Goal: Answer question/provide support: Share knowledge or assist other users

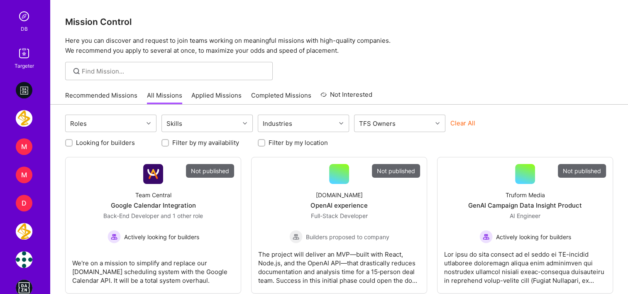
scroll to position [290, 0]
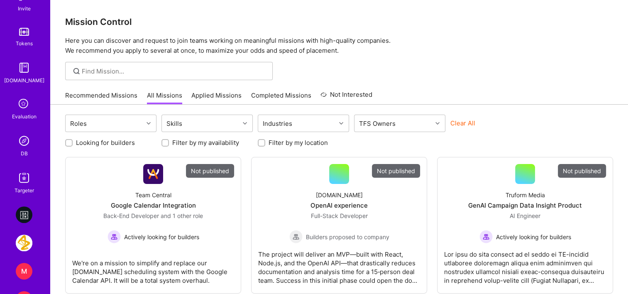
click at [22, 148] on img at bounding box center [24, 140] width 17 height 17
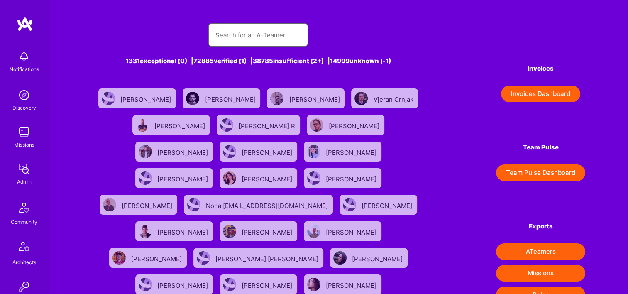
click at [278, 39] on input "text" at bounding box center [258, 34] width 86 height 21
paste input "[PERSON_NAME]"
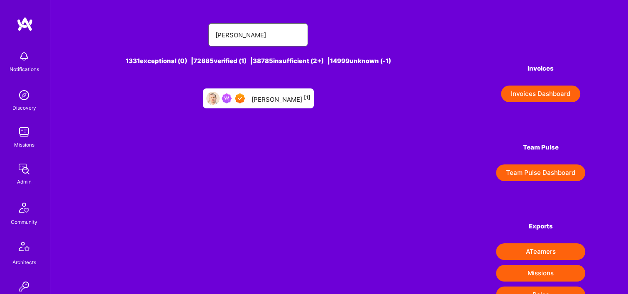
type input "[PERSON_NAME]"
click at [283, 95] on div "[PERSON_NAME] [1]" at bounding box center [280, 98] width 59 height 11
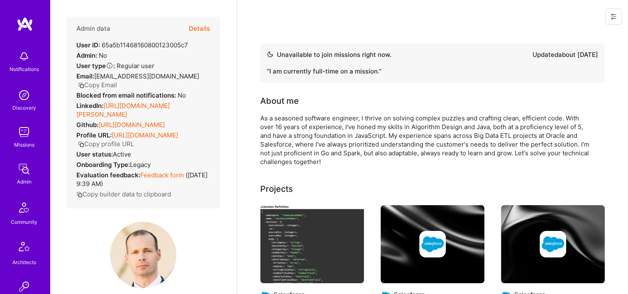
click at [199, 26] on button "Details" at bounding box center [199, 29] width 21 height 24
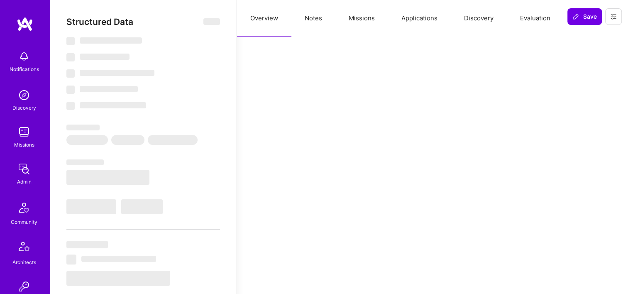
click at [364, 11] on button "Missions" at bounding box center [361, 18] width 53 height 36
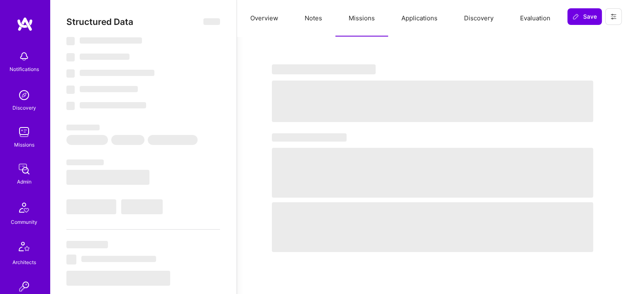
select select "Not Available"
select select "1 Month"
select select "7"
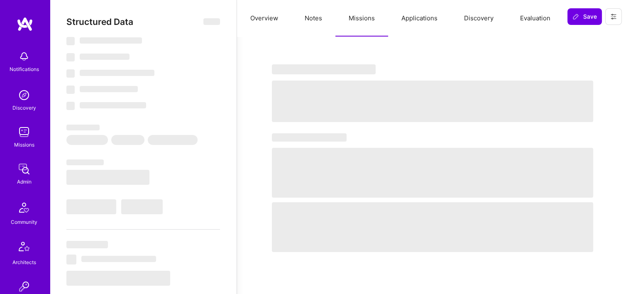
select select "7"
select select "US"
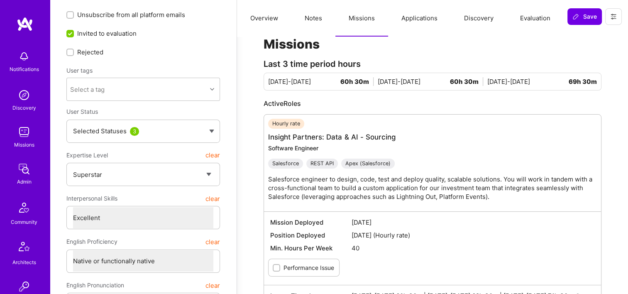
scroll to position [41, 0]
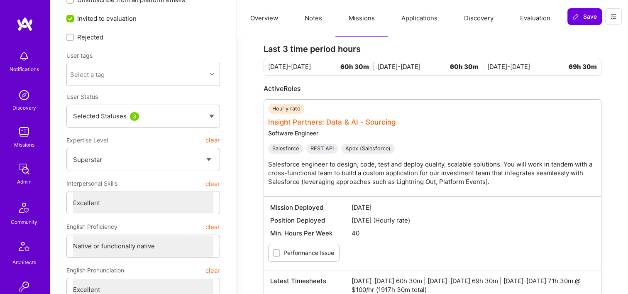
drag, startPoint x: 327, startPoint y: 116, endPoint x: 317, endPoint y: 122, distance: 11.7
click at [605, 19] on button at bounding box center [613, 16] width 17 height 17
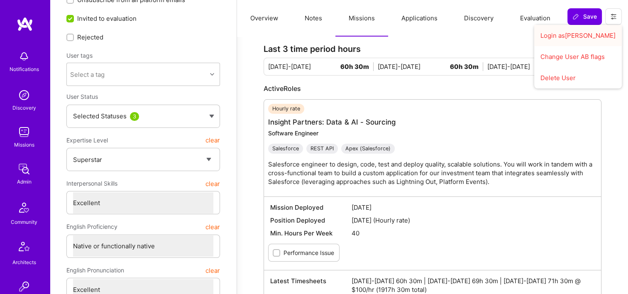
click at [585, 37] on button "Login as [PERSON_NAME]" at bounding box center [578, 35] width 88 height 21
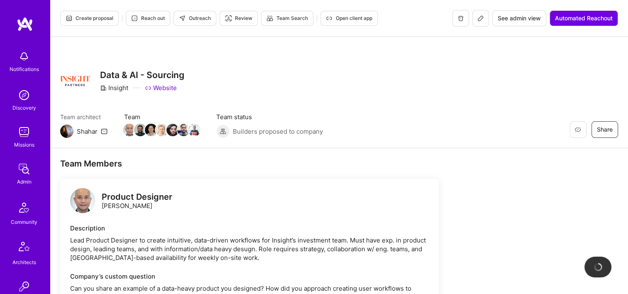
click at [506, 17] on span "See admin view" at bounding box center [518, 18] width 43 height 8
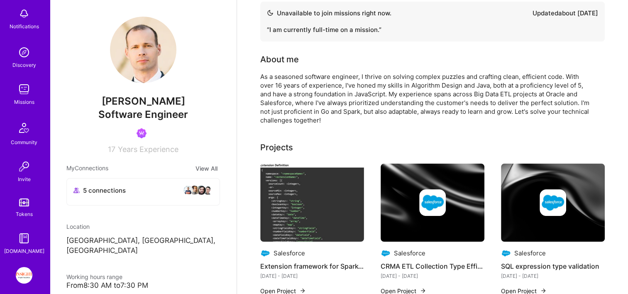
scroll to position [77, 0]
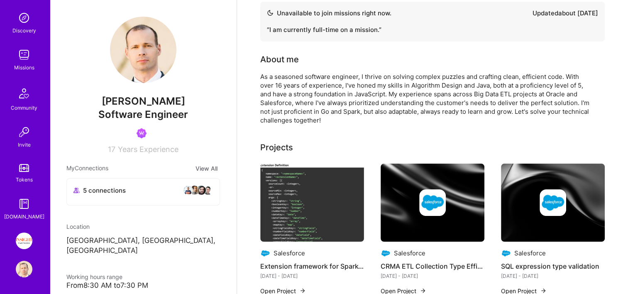
click at [24, 237] on img at bounding box center [24, 240] width 17 height 17
